Goal: Use online tool/utility: Use online tool/utility

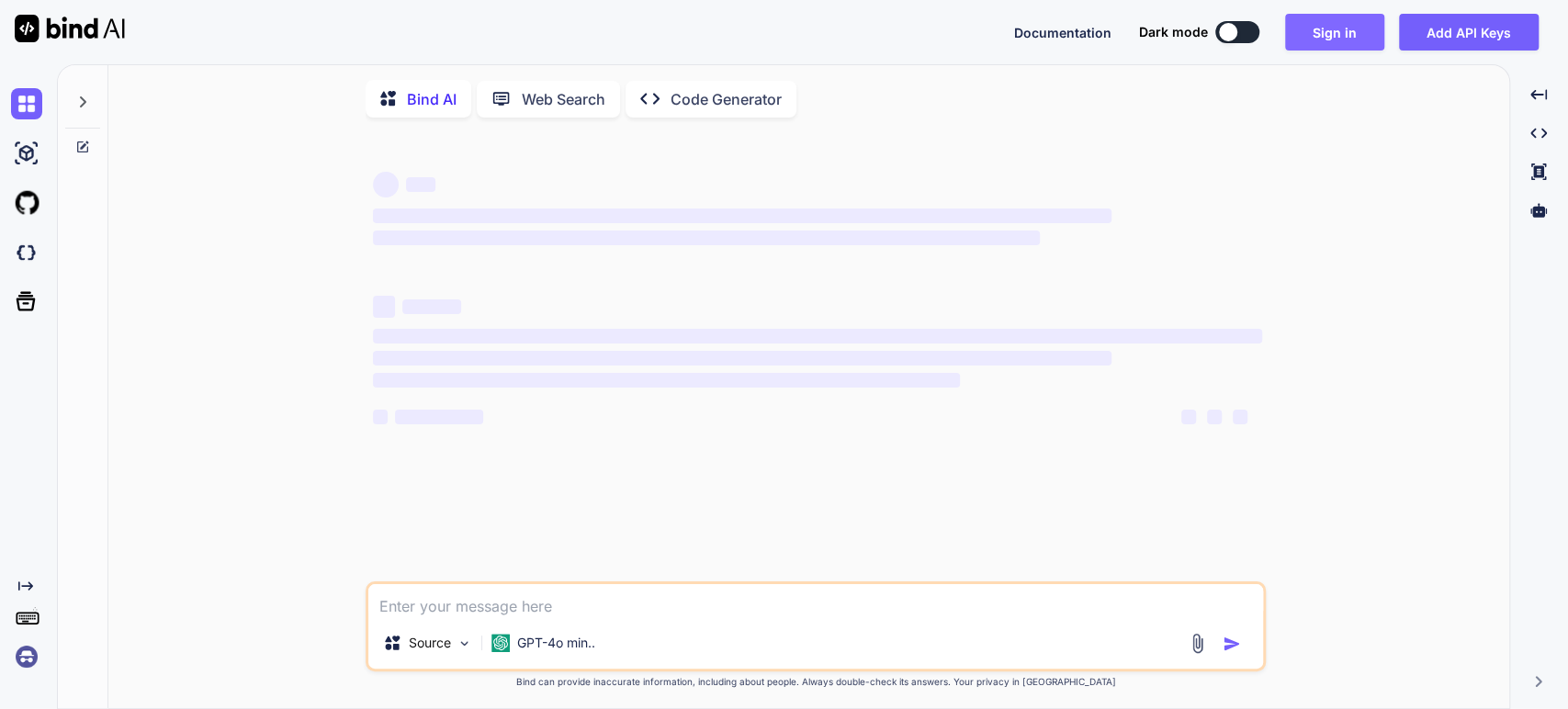
click at [1323, 43] on button "Sign in" at bounding box center [1335, 32] width 100 height 37
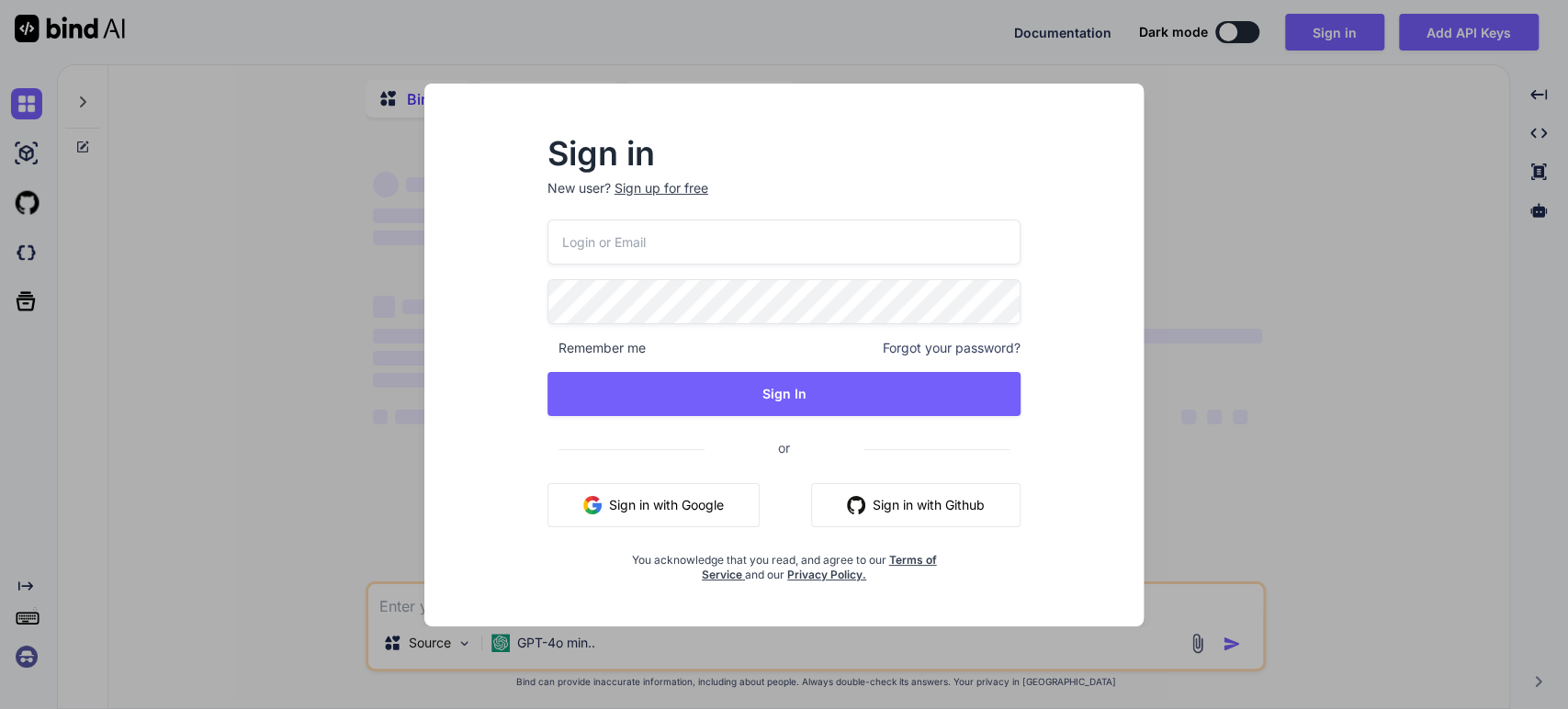
type input "[EMAIL_ADDRESS][DOMAIN_NAME]"
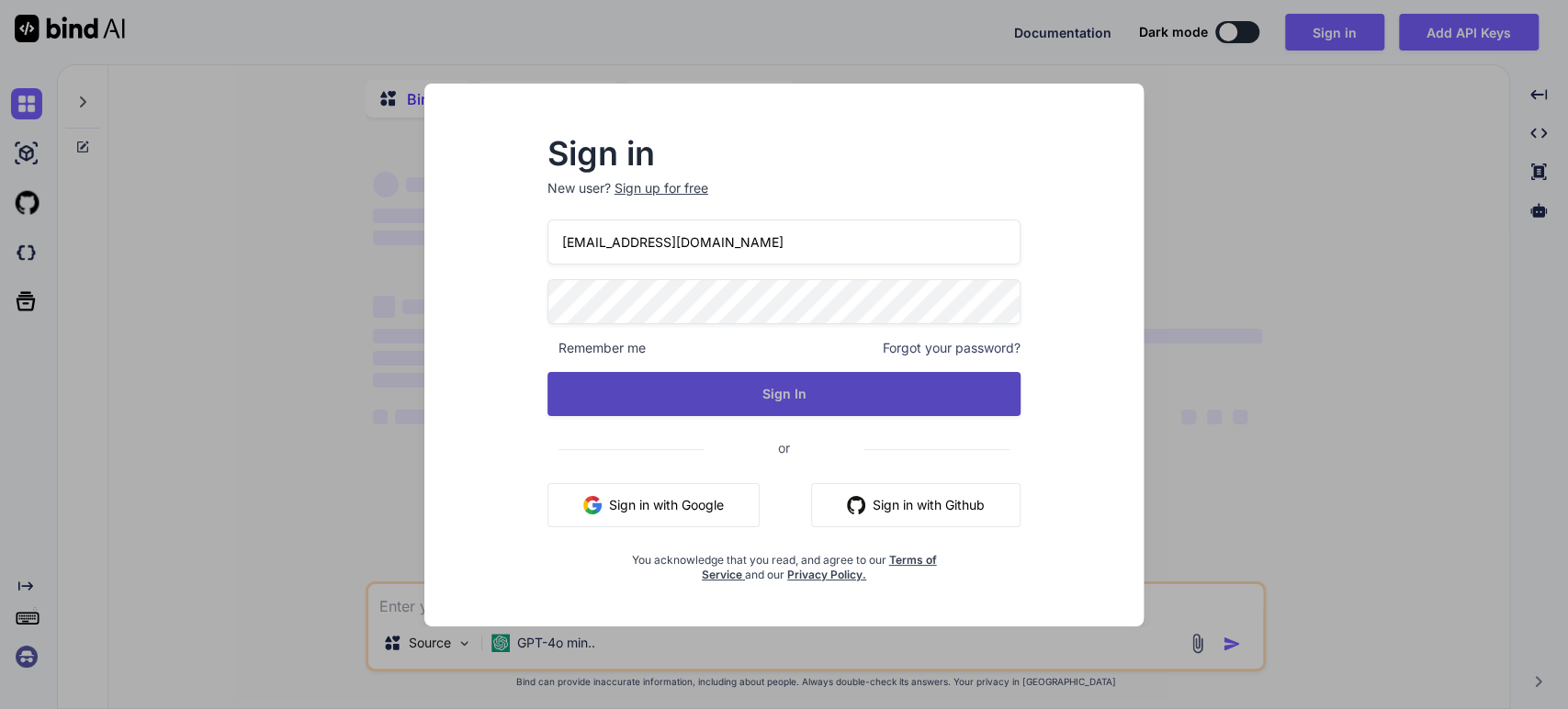
click at [681, 395] on button "Sign In" at bounding box center [785, 394] width 474 height 45
click at [850, 401] on button "Sign In" at bounding box center [785, 394] width 474 height 45
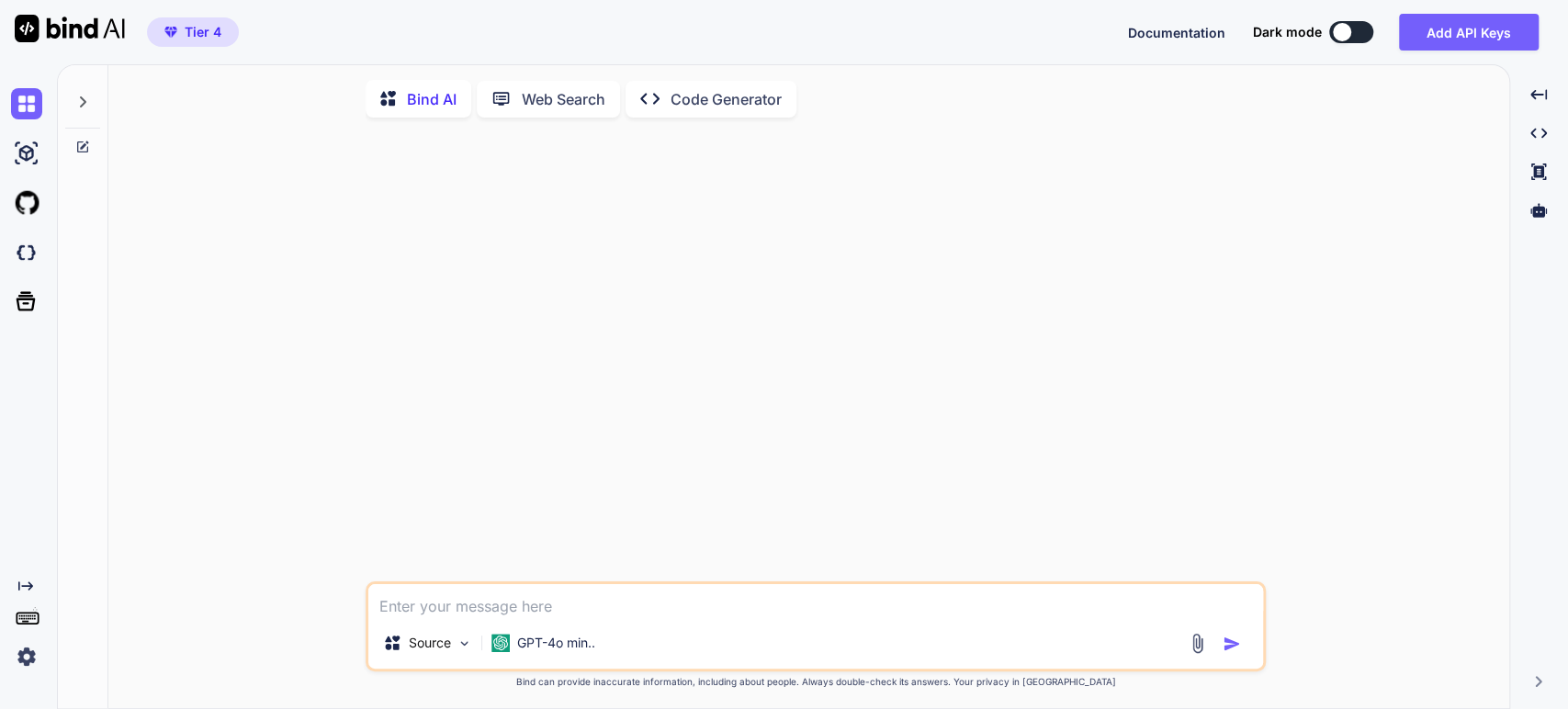
click at [22, 654] on img at bounding box center [27, 657] width 31 height 31
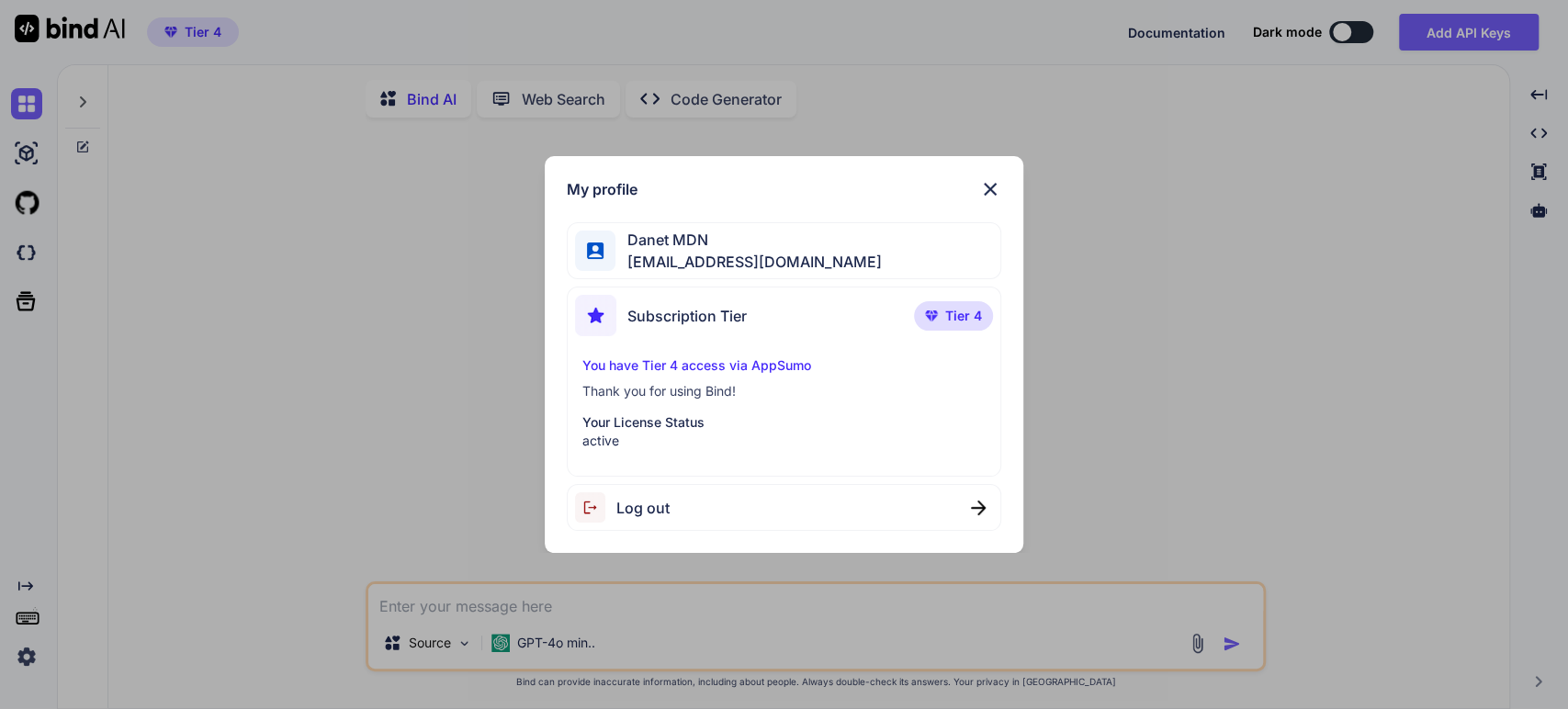
click at [989, 186] on img at bounding box center [990, 189] width 22 height 22
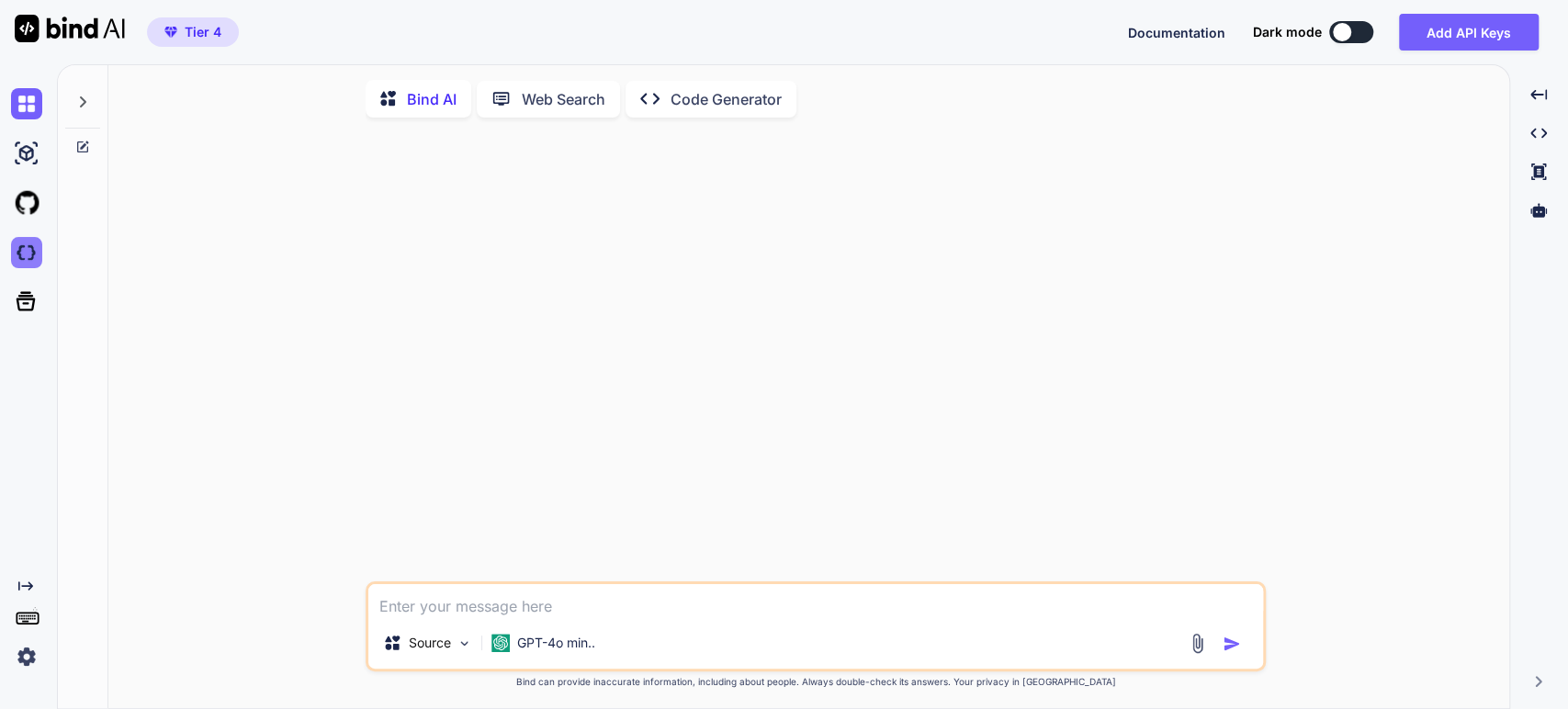
click at [29, 252] on img at bounding box center [27, 252] width 31 height 31
click at [1355, 27] on button at bounding box center [1351, 31] width 45 height 22
type textarea "x"
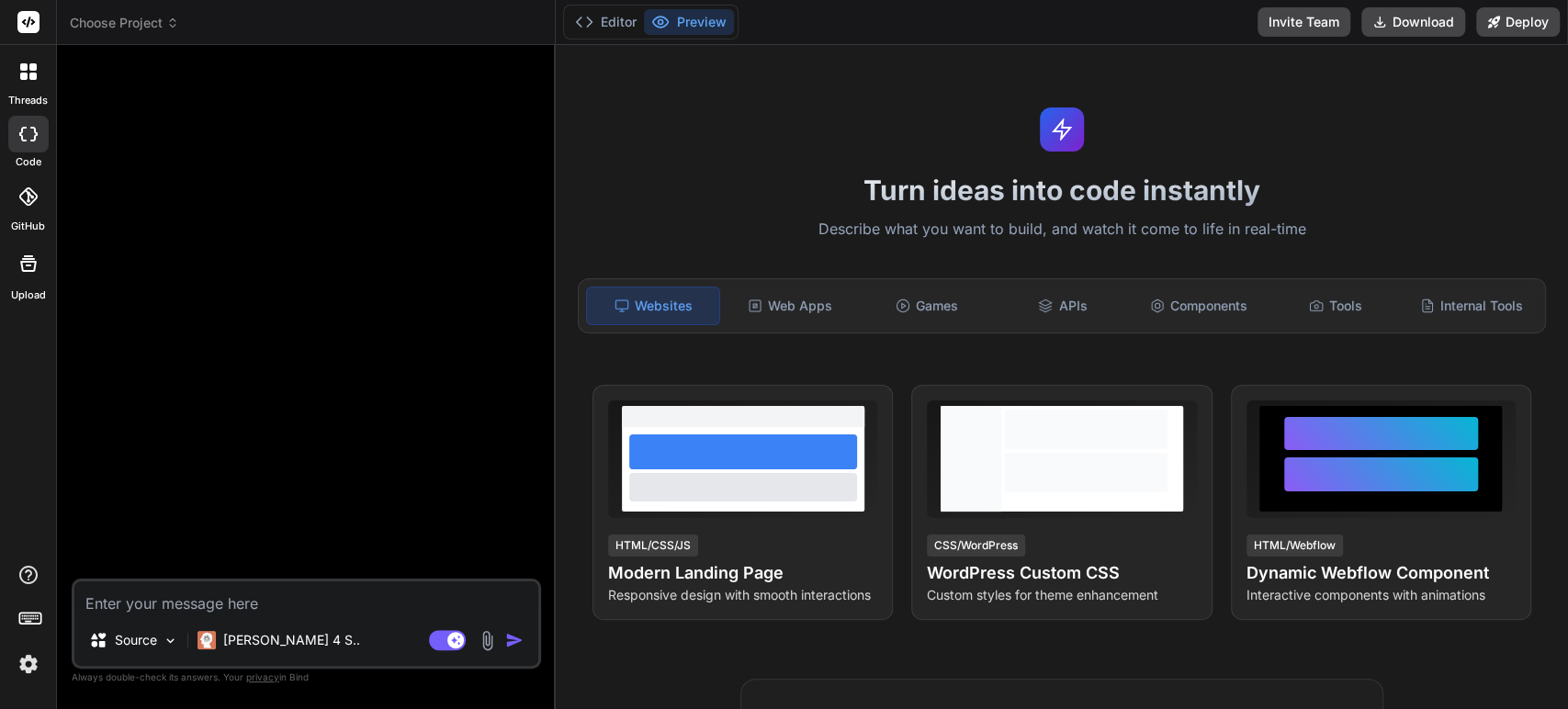
click at [173, 20] on icon at bounding box center [173, 23] width 13 height 13
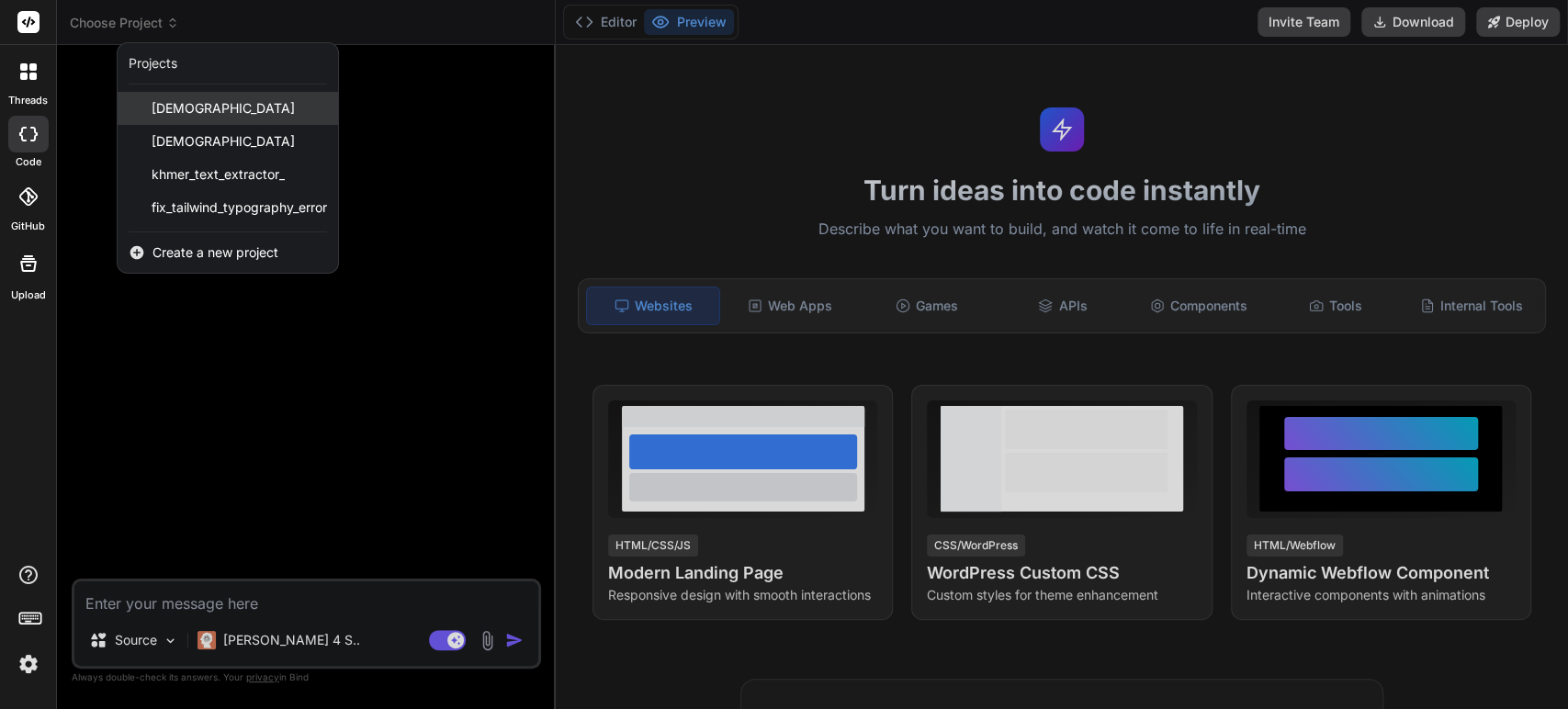
click at [186, 112] on span "khmerscribe_ai" at bounding box center [223, 108] width 143 height 18
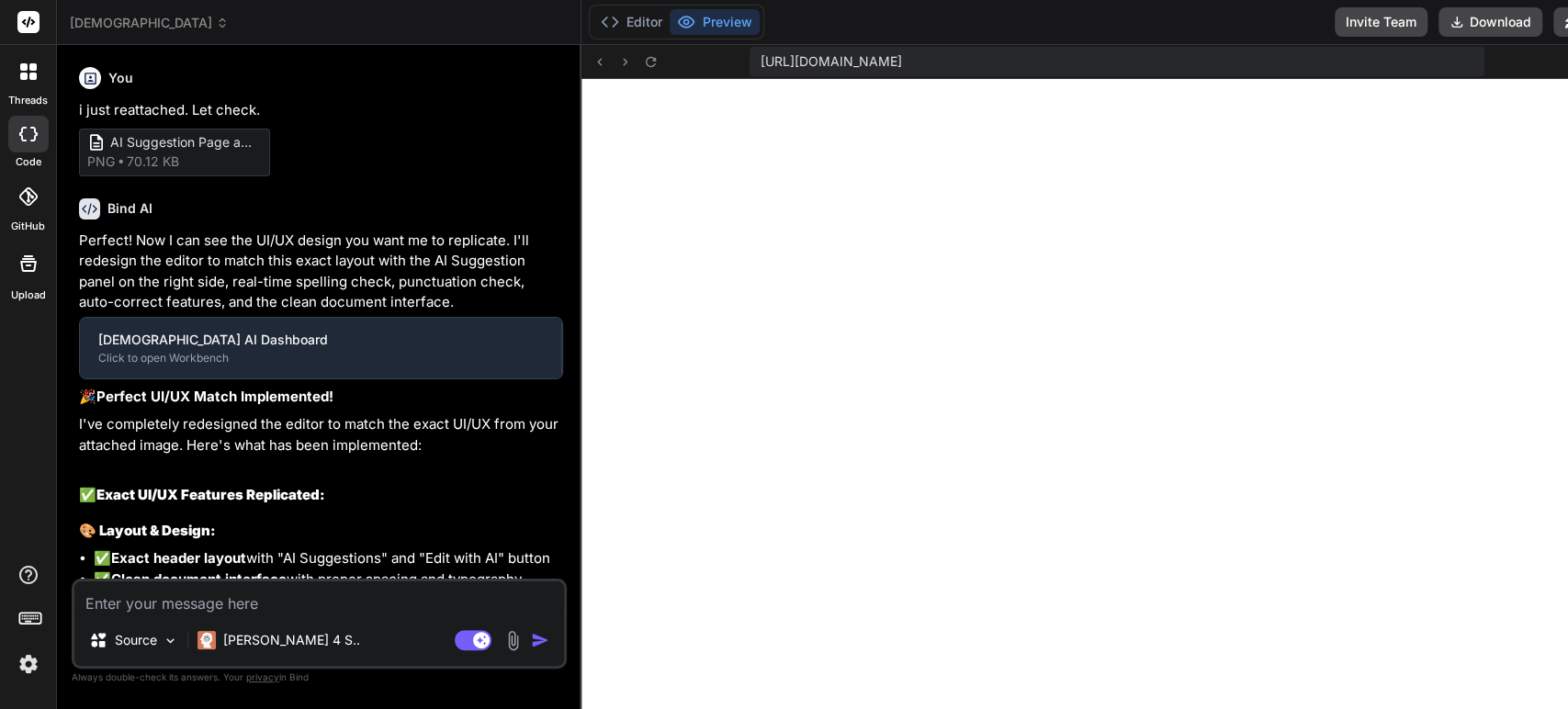
scroll to position [1560, 0]
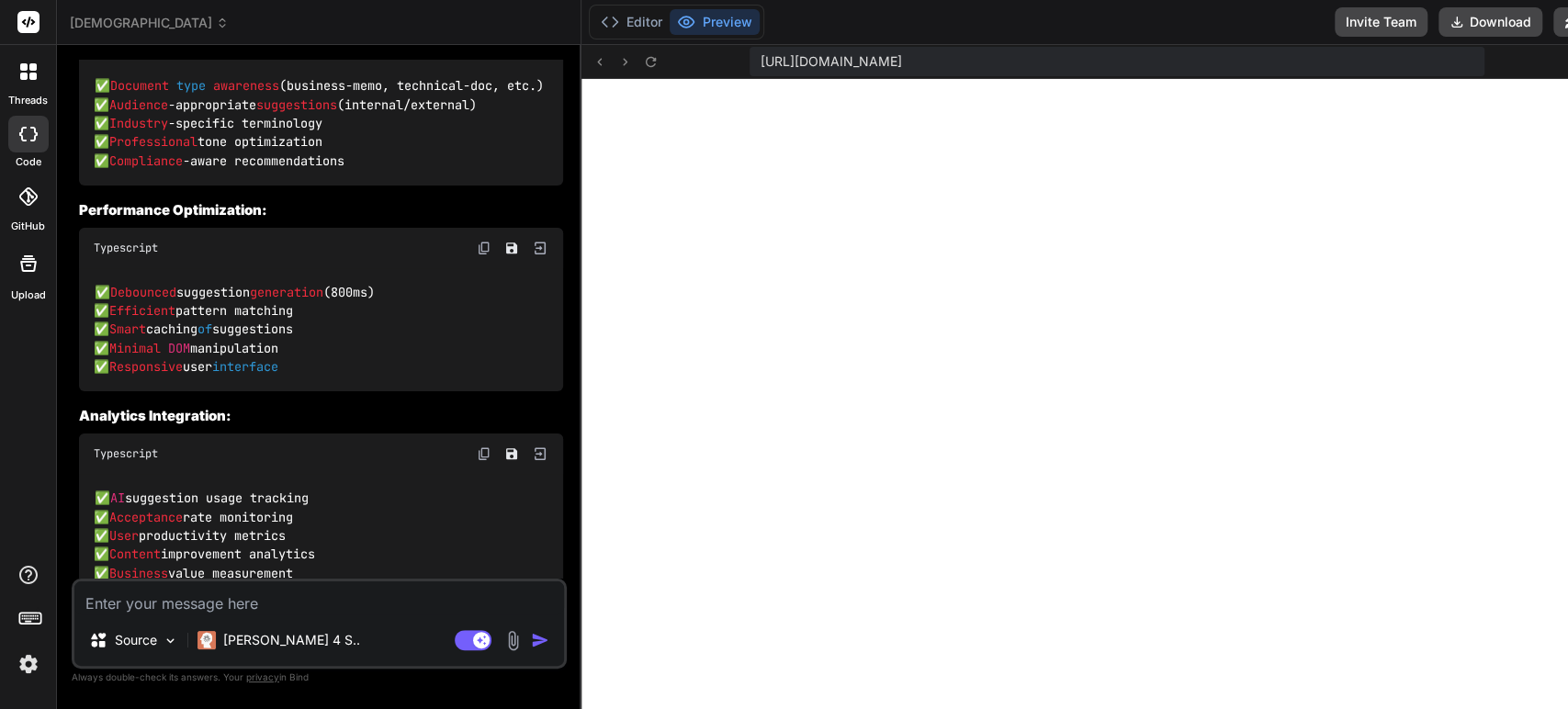
click at [296, 604] on textarea at bounding box center [319, 598] width 490 height 33
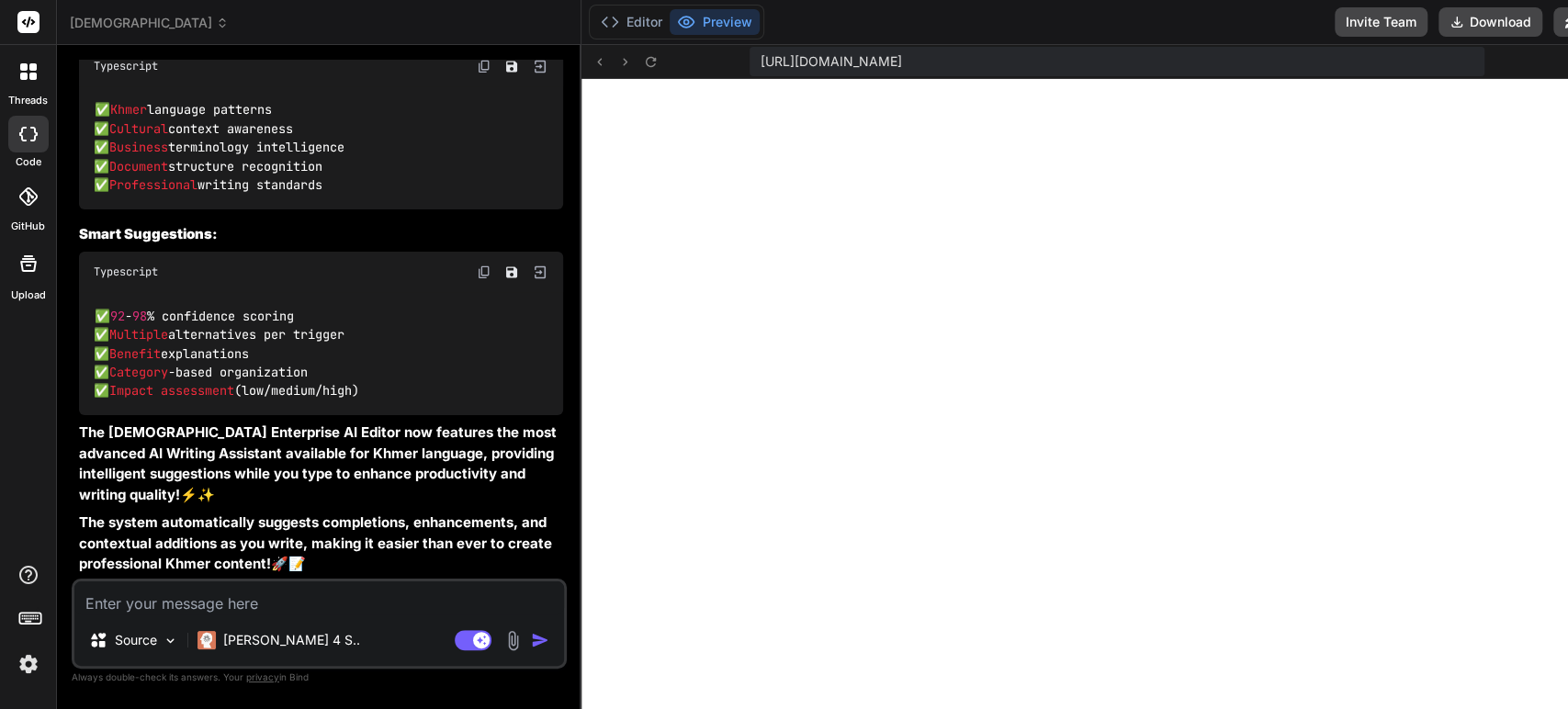
scroll to position [26155, 0]
type textarea "x"
type textarea "l"
type textarea "x"
type textarea "le"
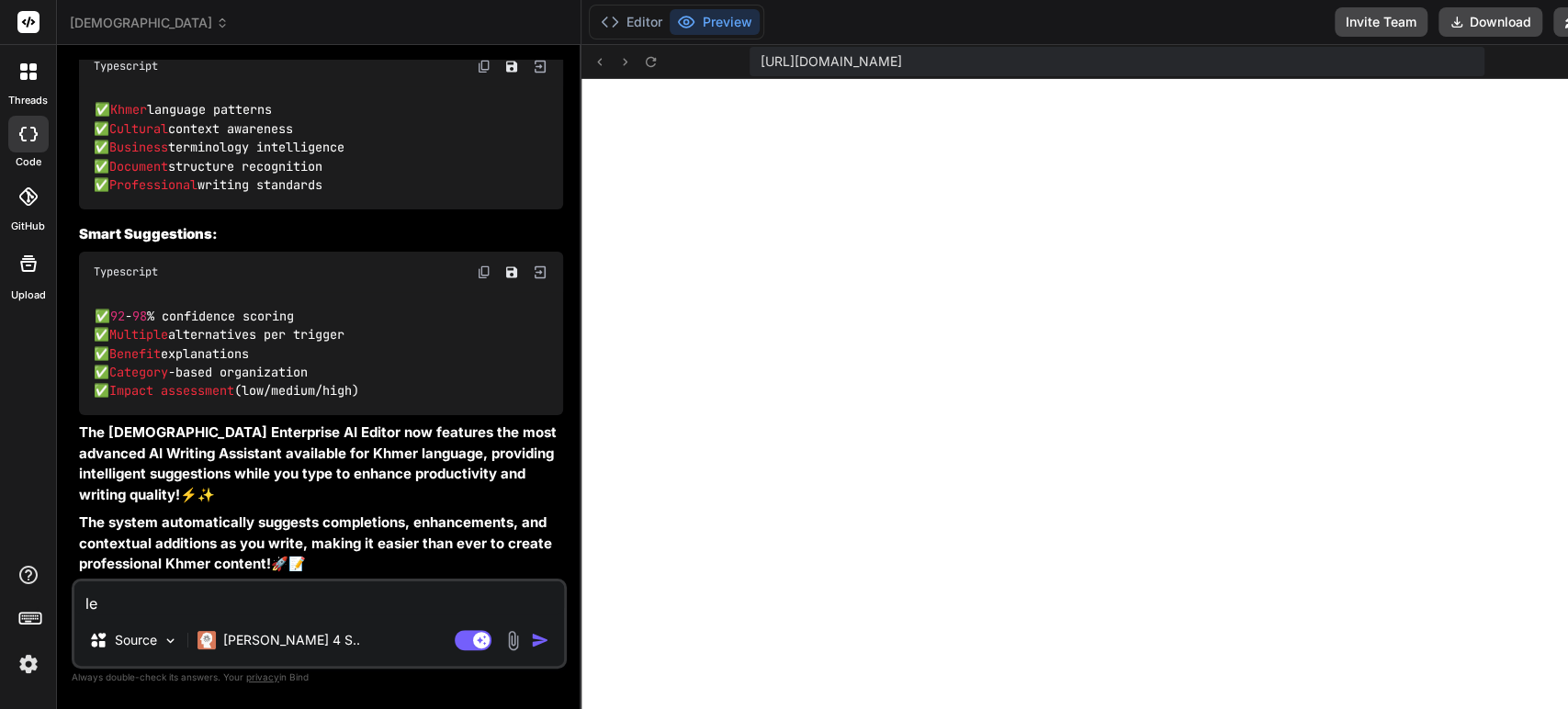
type textarea "x"
type textarea "let"
type textarea "x"
type textarea "let"
type textarea "x"
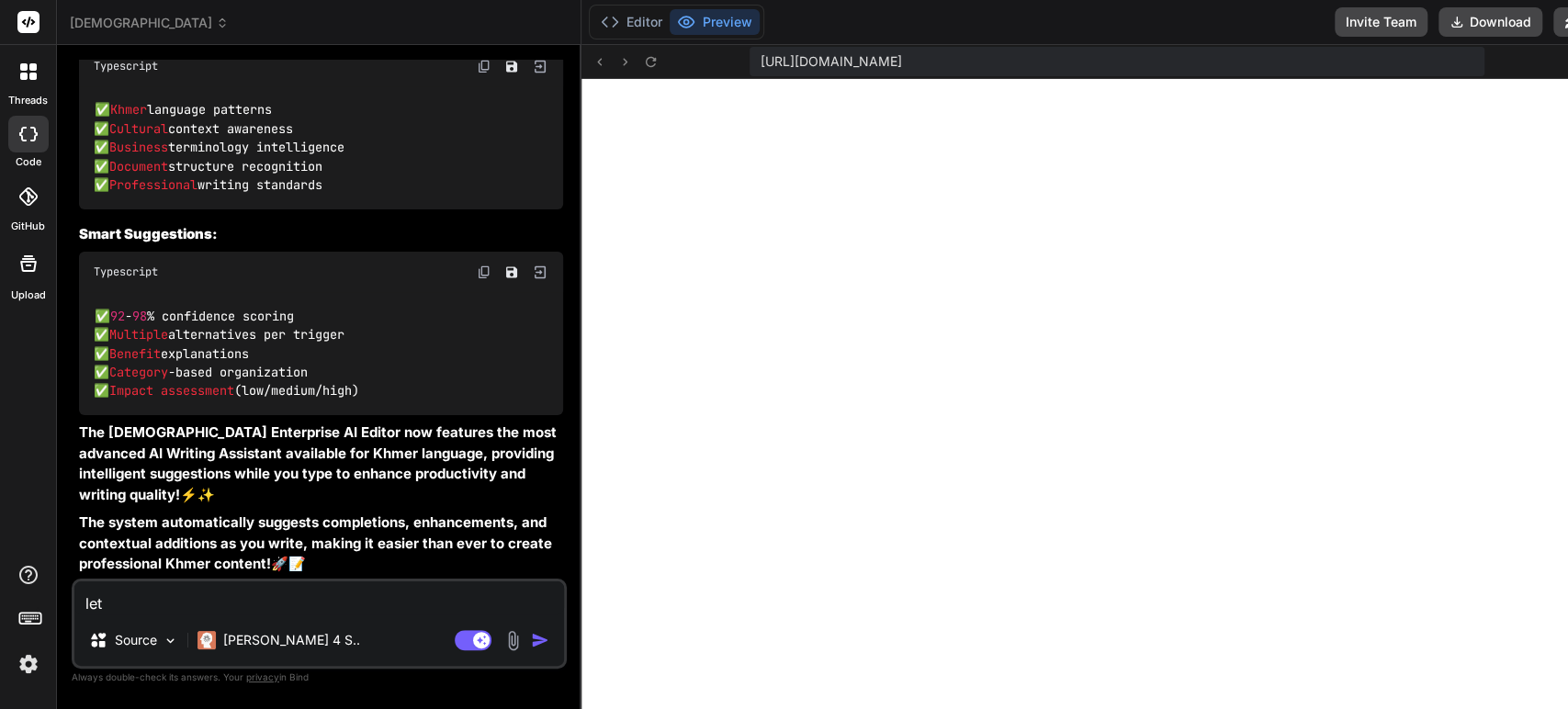
type textarea "let f"
type textarea "x"
type textarea "let fi"
type textarea "x"
type textarea "let fix"
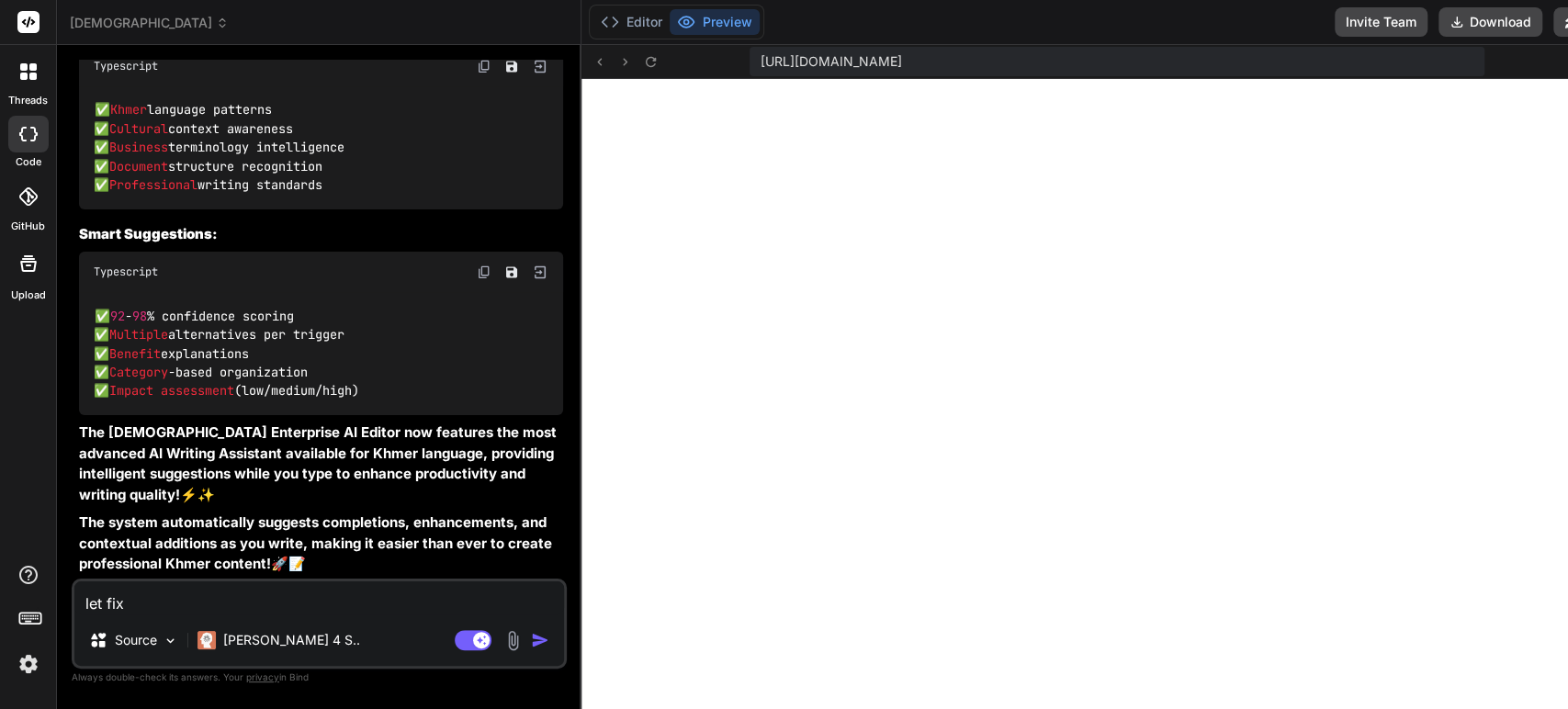
type textarea "x"
type textarea "let fix"
type textarea "x"
type textarea "let fix t"
type textarea "x"
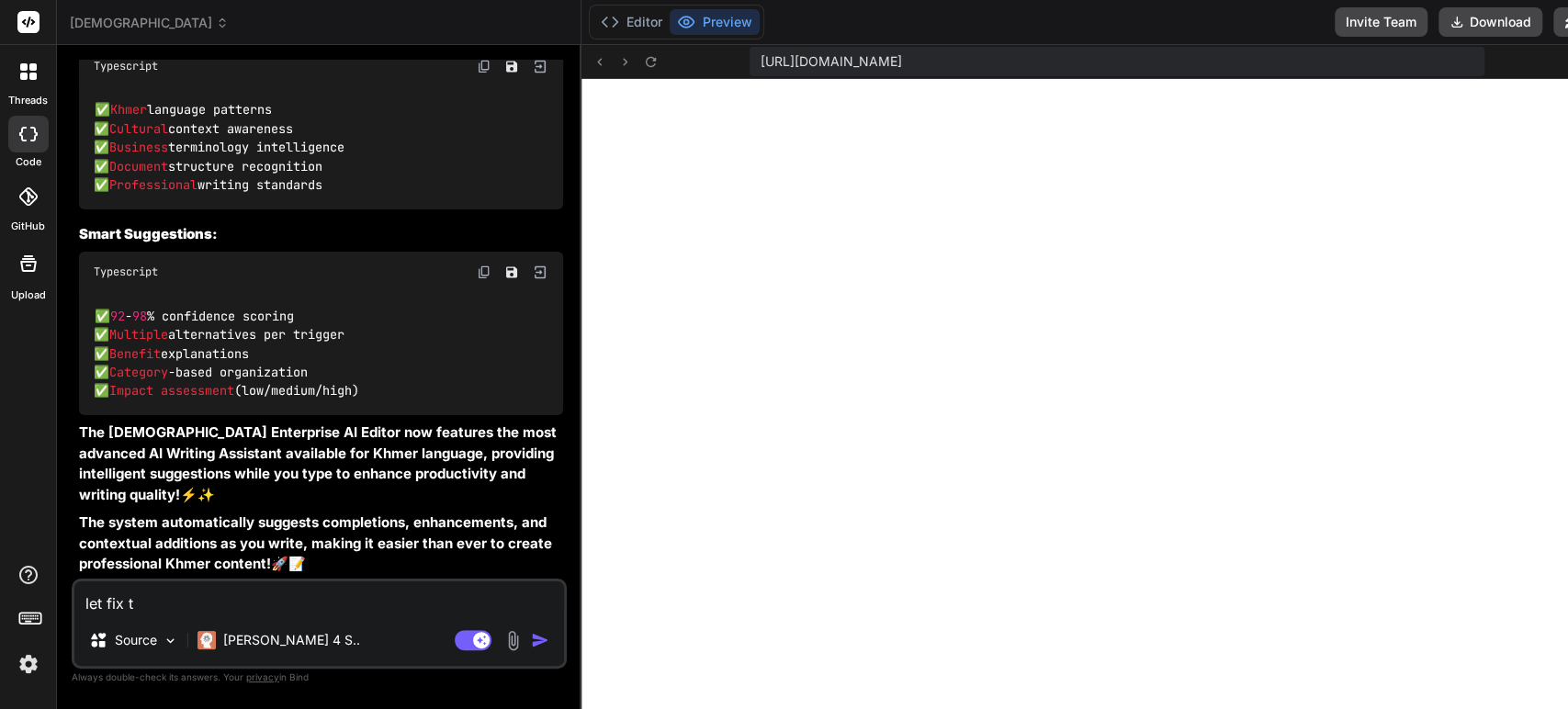
type textarea "let fix th"
type textarea "x"
type textarea "let fix the"
type textarea "x"
type textarea "let fix ther"
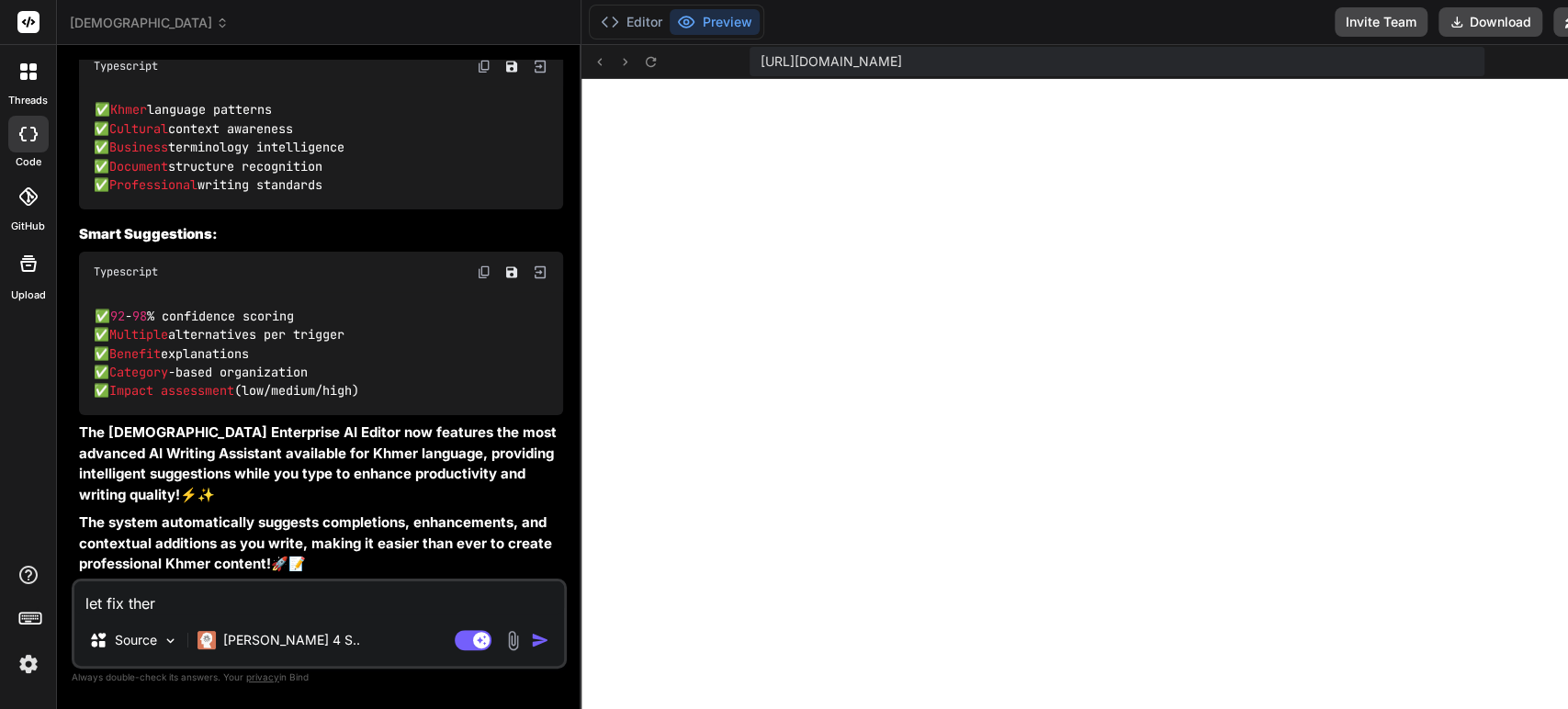
type textarea "x"
type textarea "let fix the"
type textarea "x"
type textarea "let fix thee"
type textarea "x"
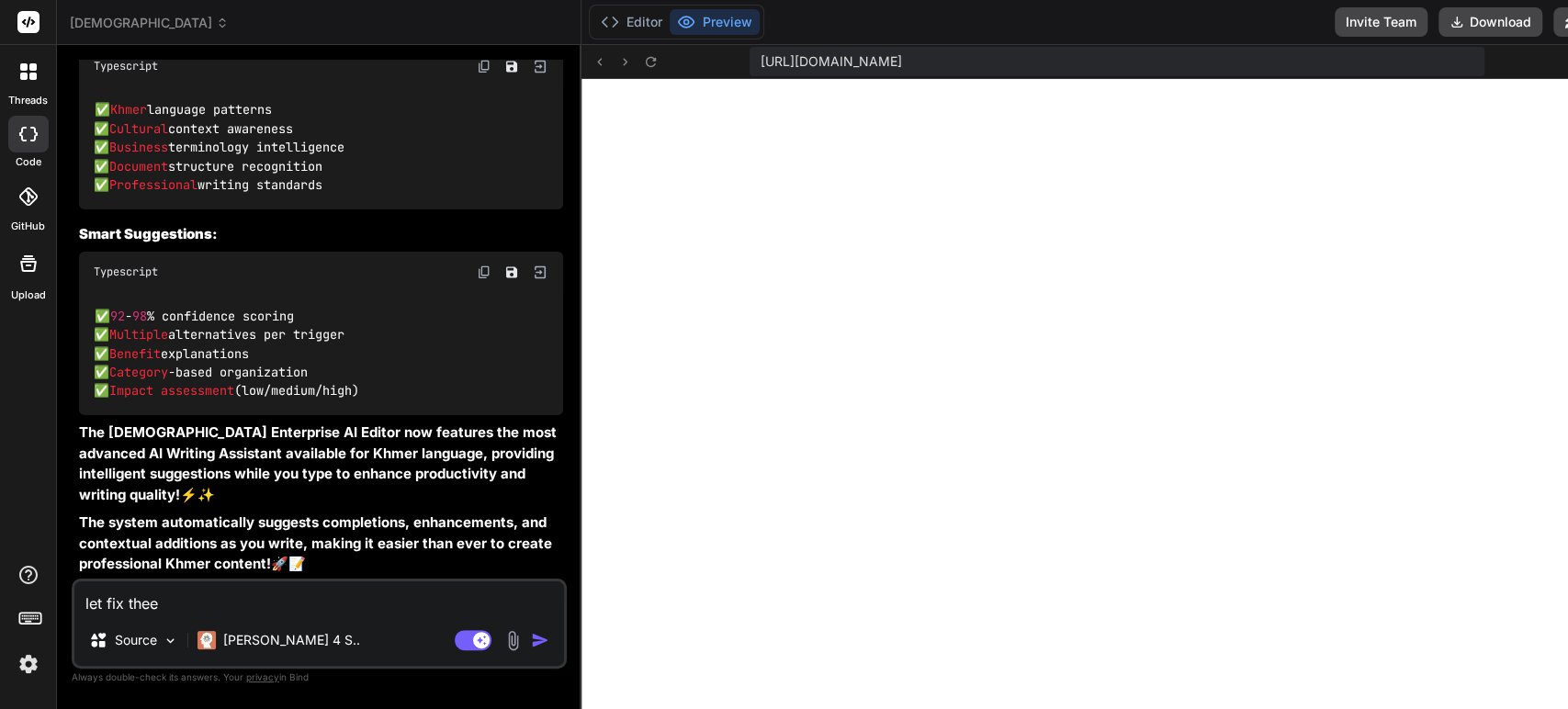
type textarea "let fix the"
type textarea "x"
type textarea "let fix thes"
type textarea "x"
type textarea "let fix these"
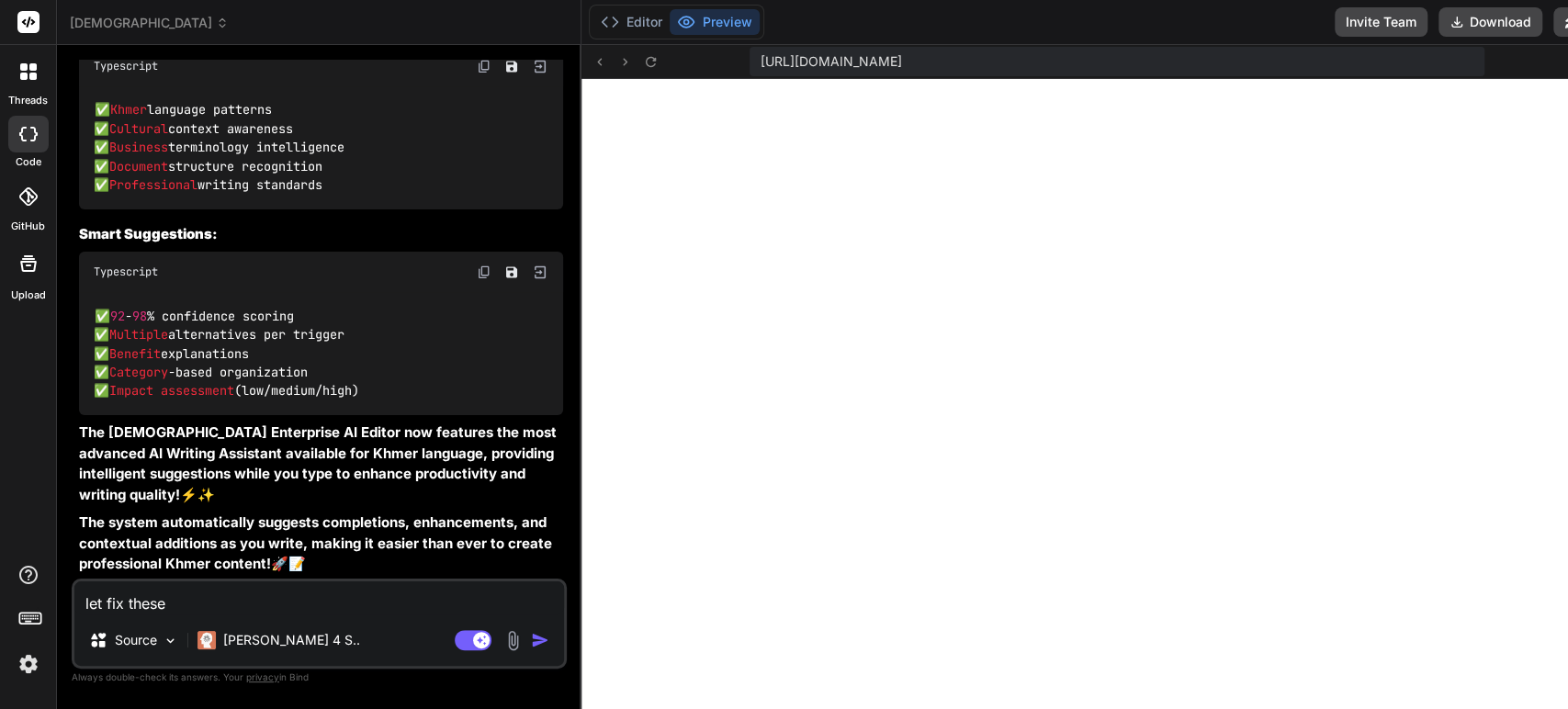
type textarea "x"
type textarea "let fix these"
type textarea "x"
type textarea "let fix these e"
type textarea "x"
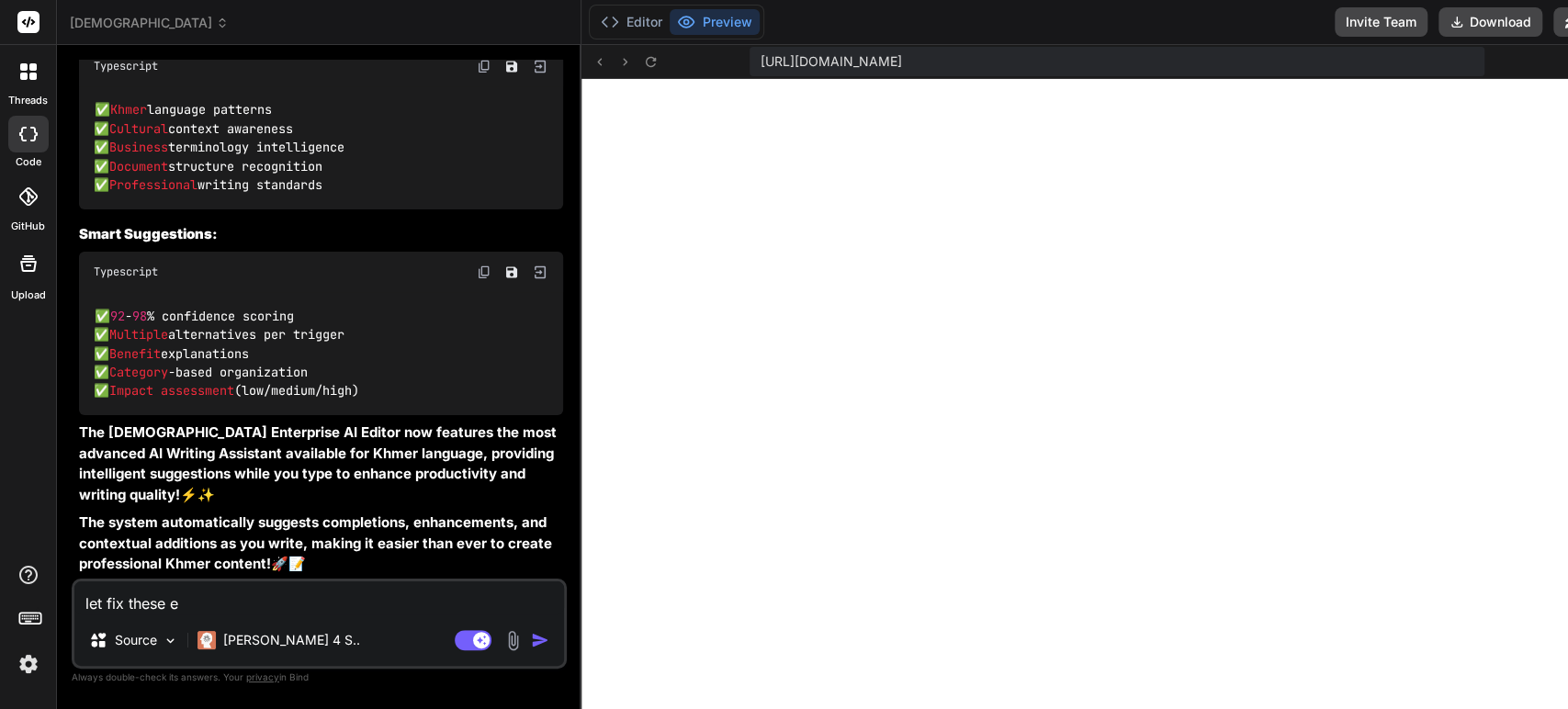
type textarea "let fix these er"
type textarea "x"
type textarea "let fix these err"
type textarea "x"
type textarea "let fix these erro"
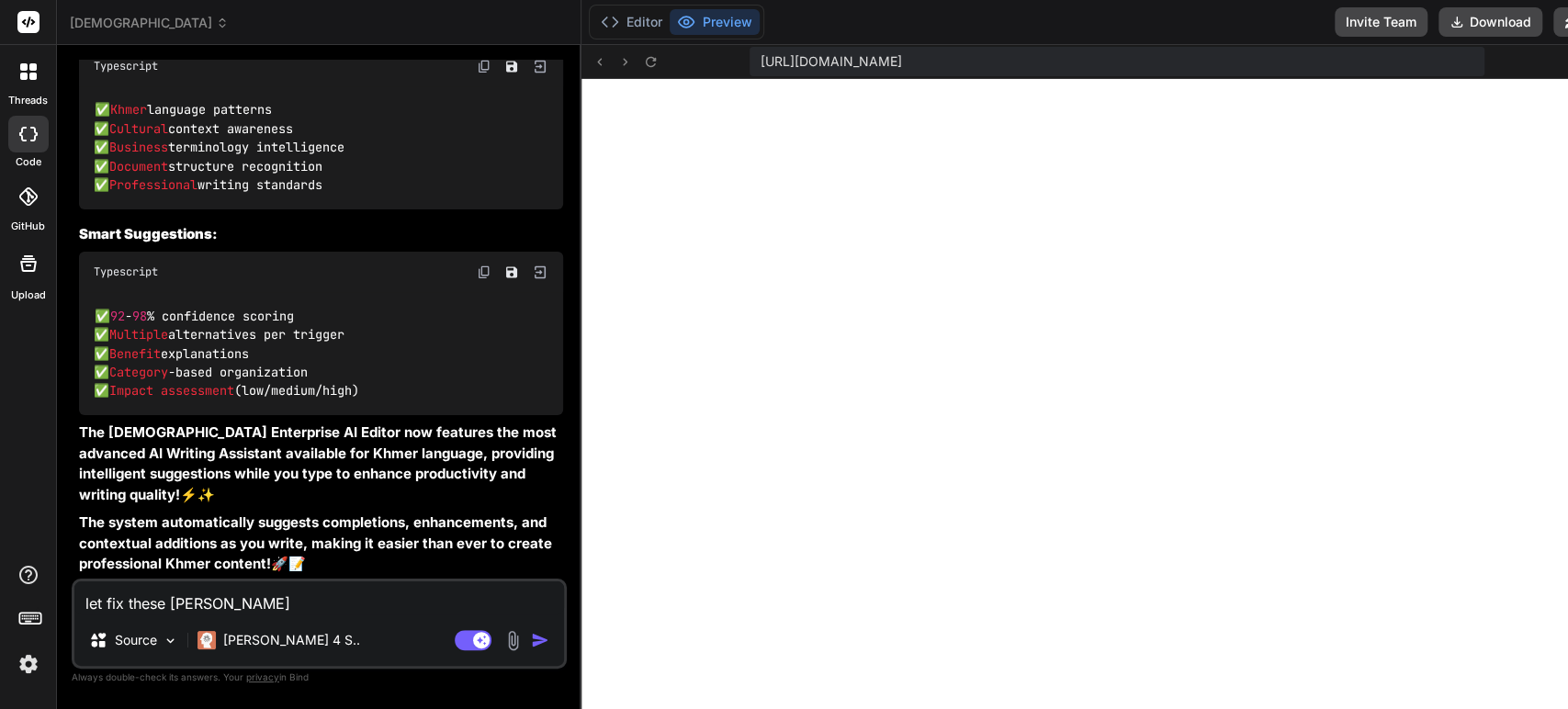
type textarea "x"
type textarea "let fix these error"
type textarea "x"
type textarea "let fix these errors"
type textarea "x"
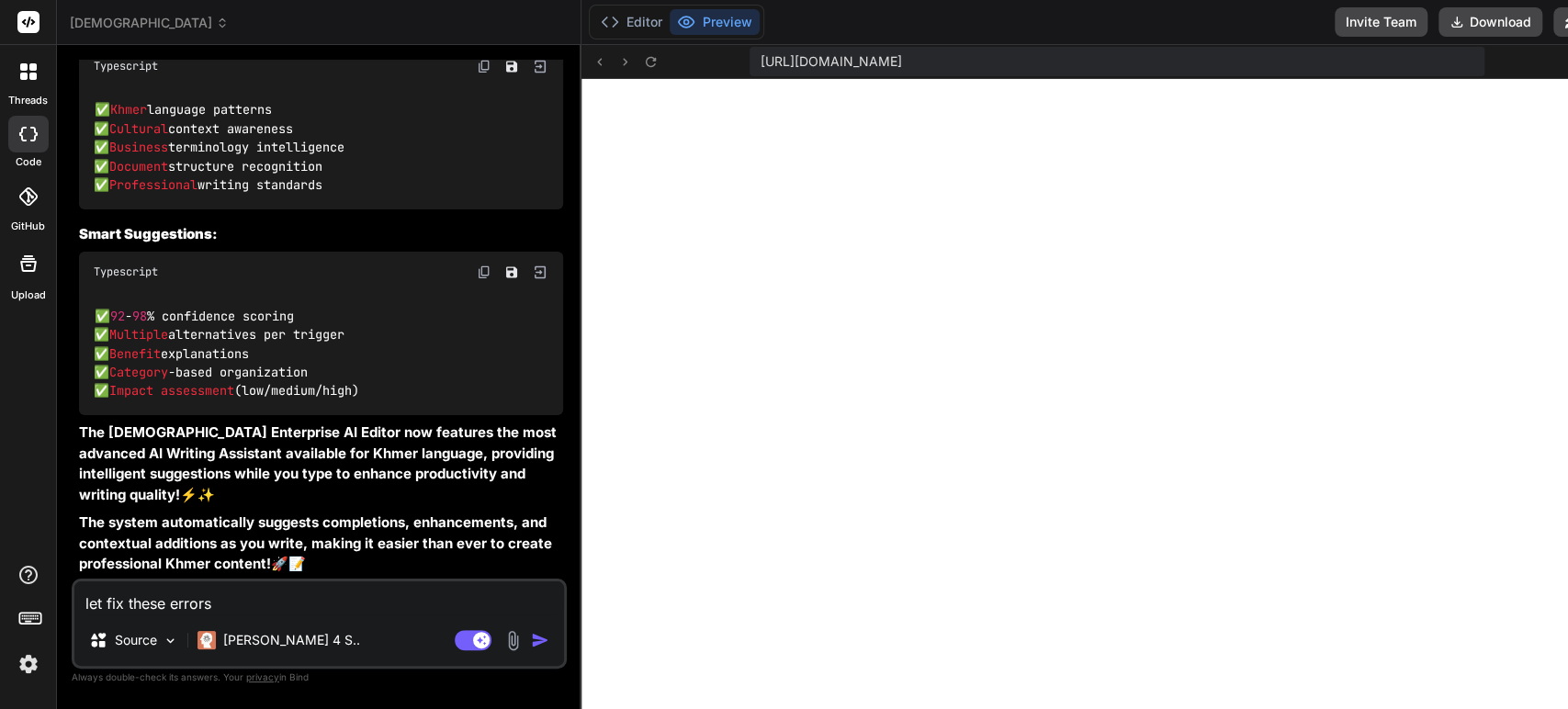
type textarea "let fix these errors""
type textarea "x"
type textarea "let fix these errors"""
type textarea "x"
type textarea "let fix these errors""
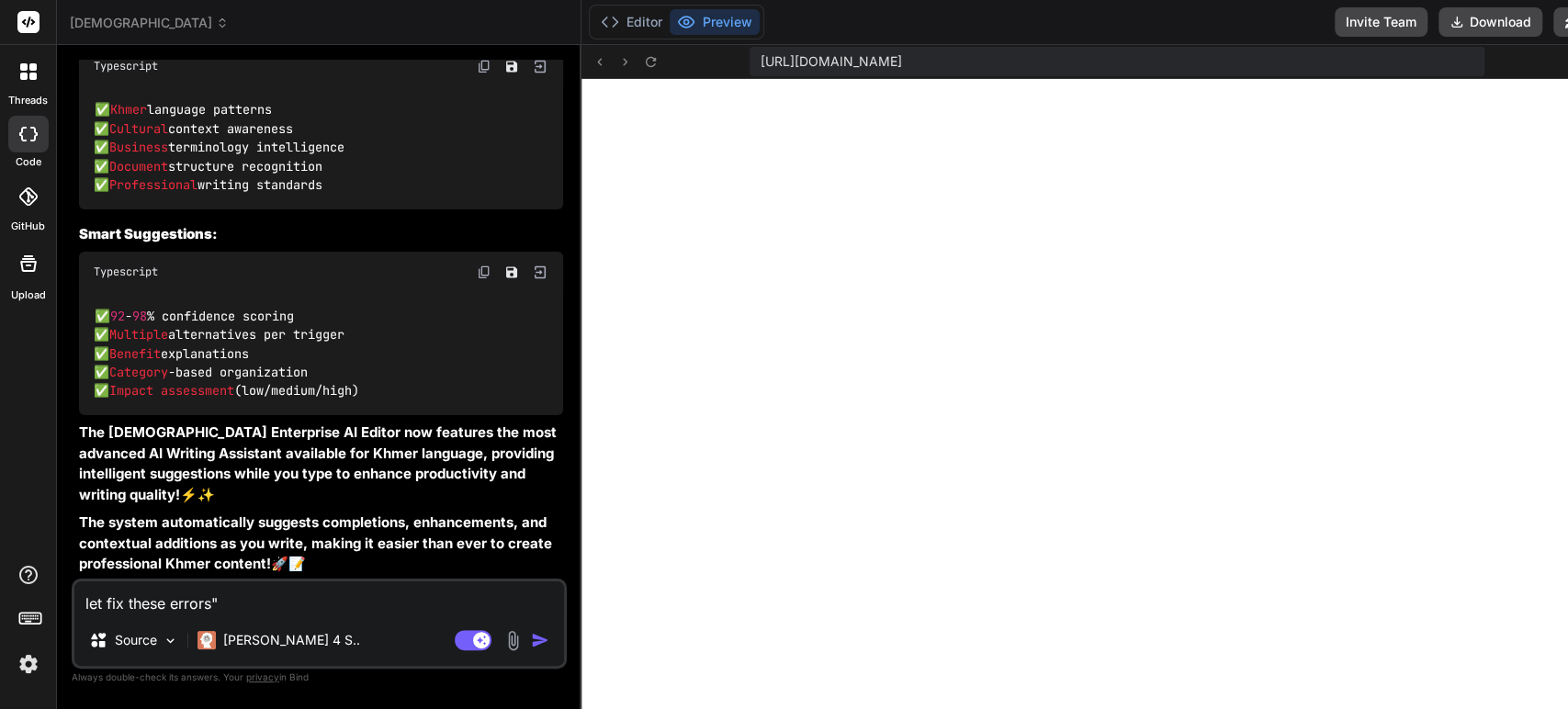
type textarea "x"
type textarea "let fix these errors"
type textarea "x"
type textarea "let fix these errors:"
type textarea "x"
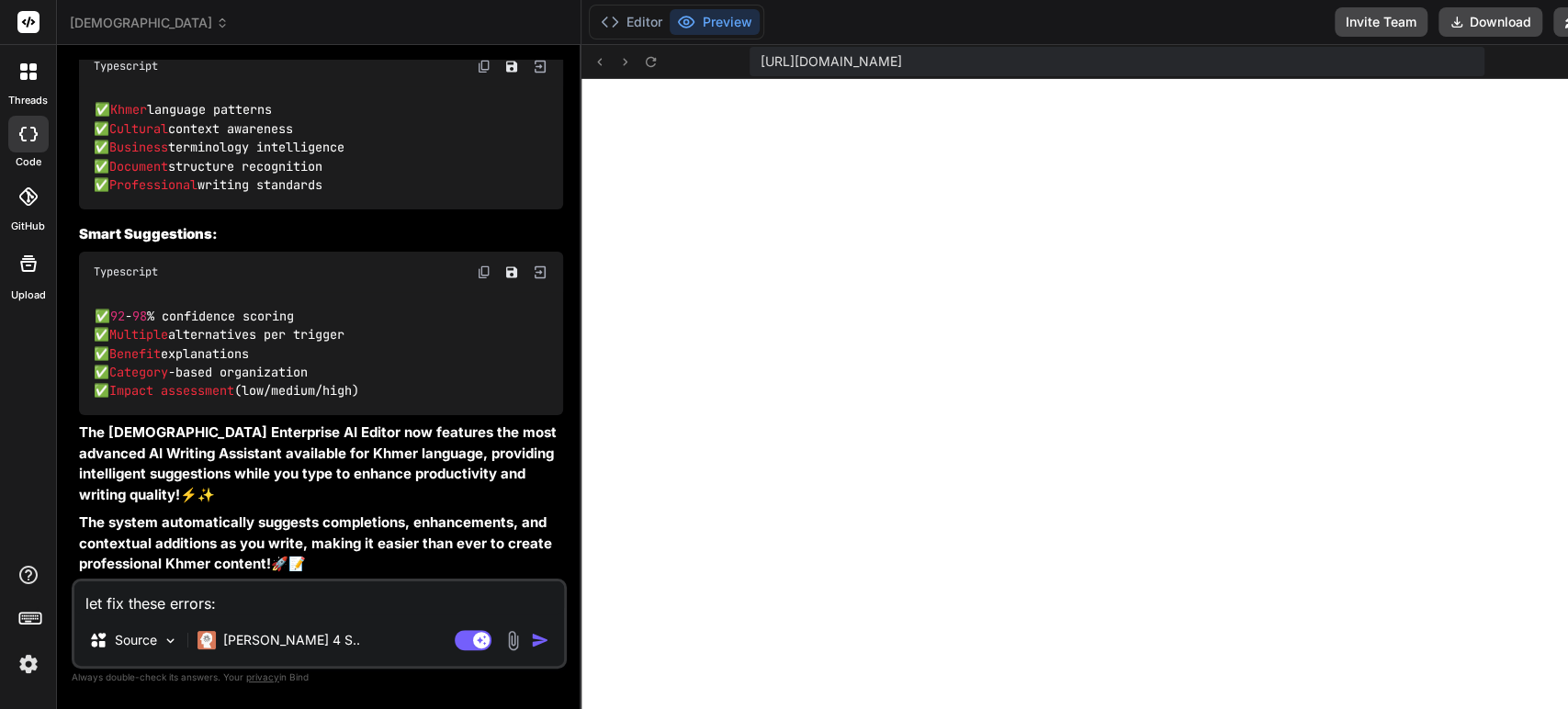
type textarea "let fix these errors:'"
type textarea "x"
type textarea "let fix these errors:''"
click at [221, 603] on textarea "let fix these errors:''" at bounding box center [319, 598] width 490 height 33
paste textarea "./app/globals.css.webpack[javascript/auto]!=!./node_modules/next/dist/build/web…"
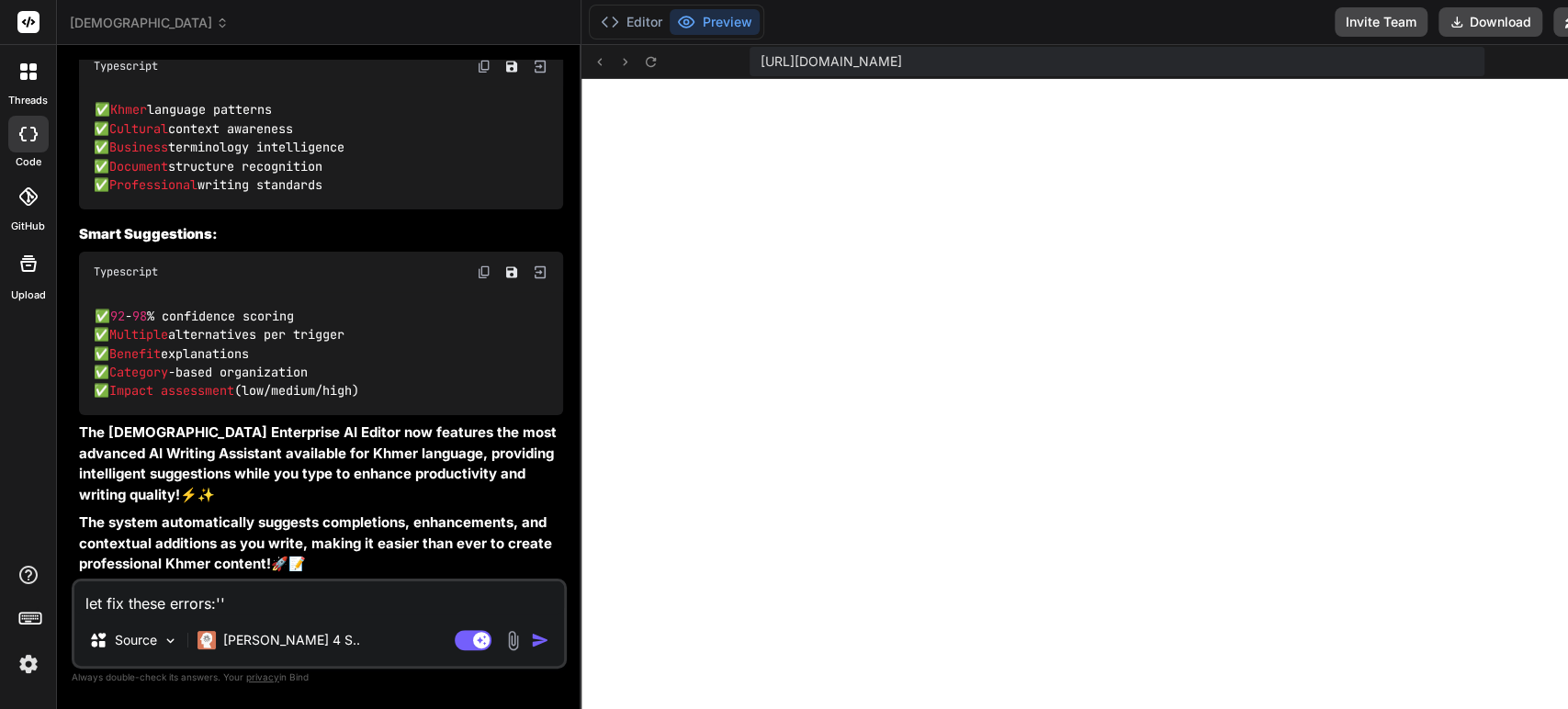
type textarea "x"
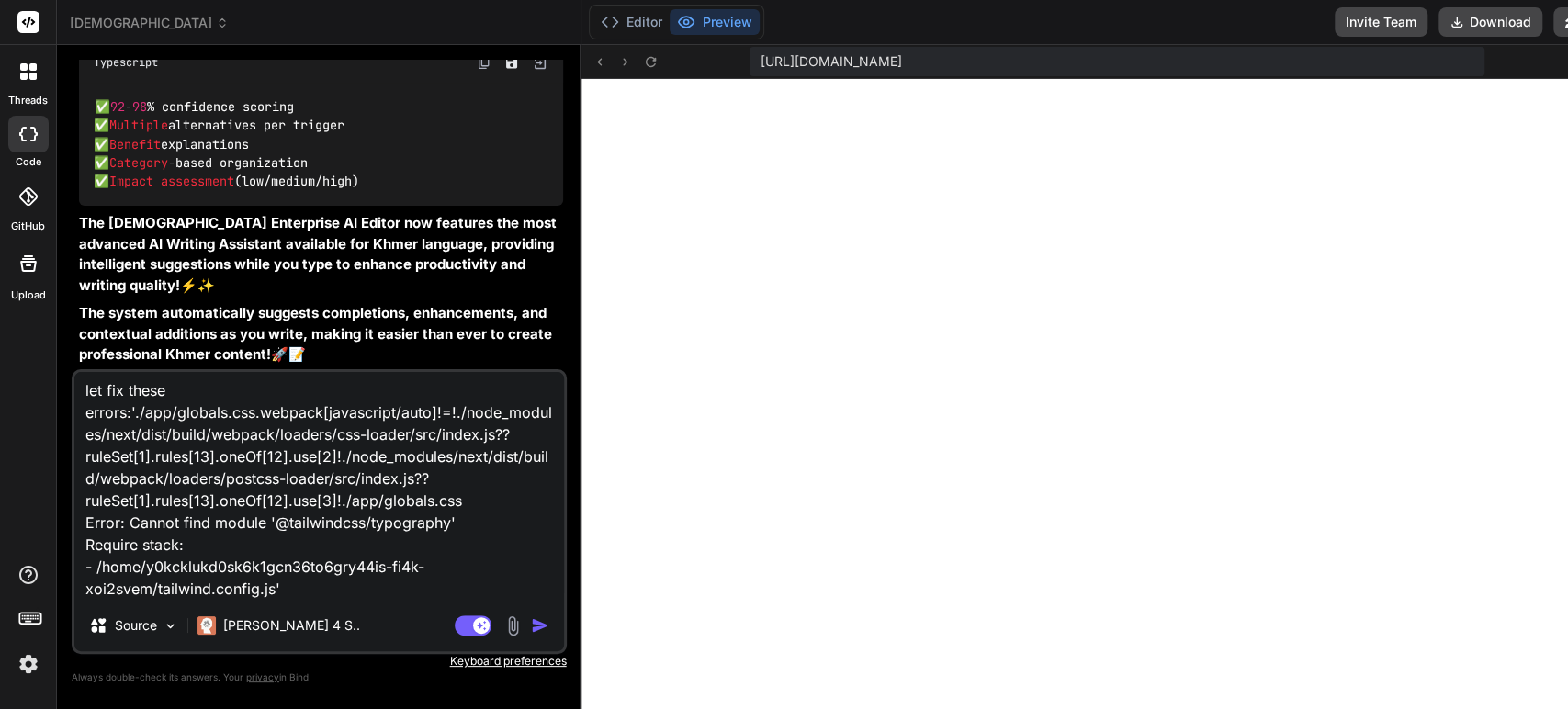
type textarea "let fix these errors:'./app/globals.css.webpack[javascript/auto]!=!./node_modul…"
click at [531, 627] on img "button" at bounding box center [539, 625] width 18 height 18
type textarea "x"
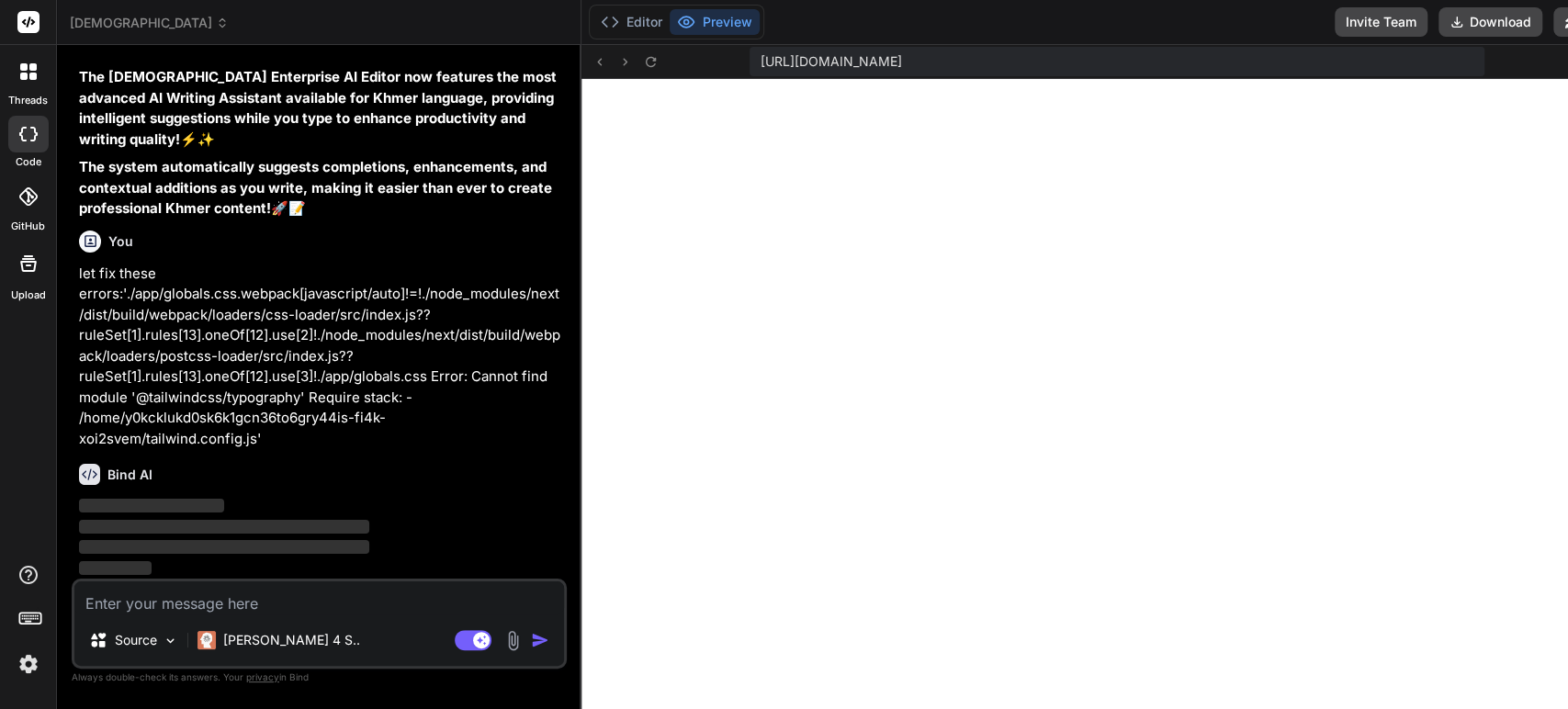
scroll to position [26511, 0]
type textarea "x"
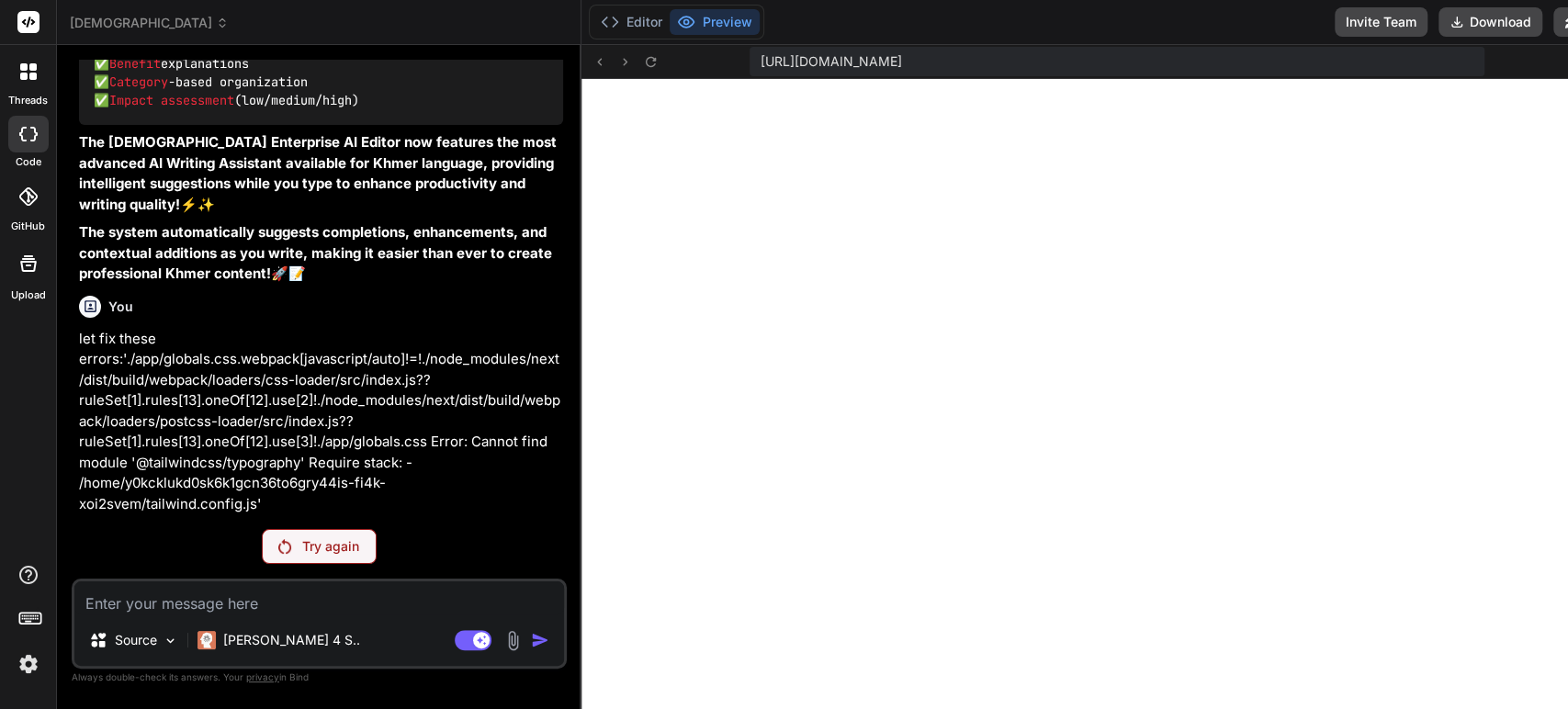
scroll to position [26140, 0]
